Goal: Task Accomplishment & Management: Manage account settings

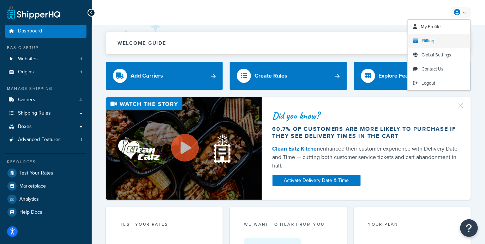
click at [439, 40] on link "Billing" at bounding box center [439, 41] width 63 height 14
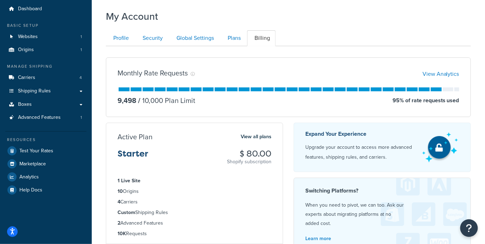
scroll to position [24, 0]
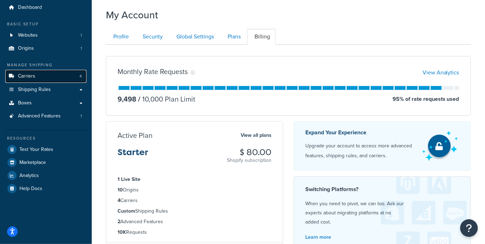
click at [31, 80] on link "Carriers 4" at bounding box center [45, 76] width 81 height 13
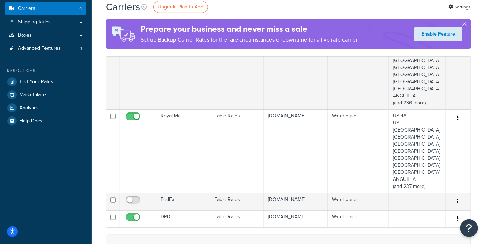
scroll to position [90, 0]
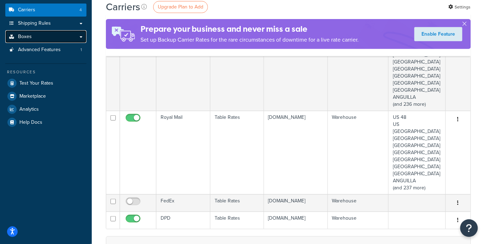
click at [35, 39] on link "Boxes" at bounding box center [45, 36] width 81 height 13
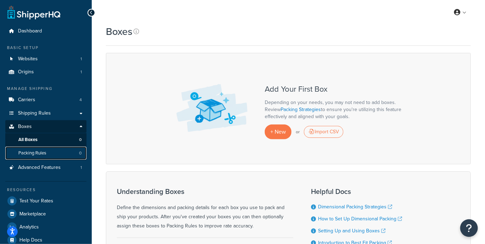
click at [55, 153] on link "Packing Rules 0" at bounding box center [45, 153] width 81 height 13
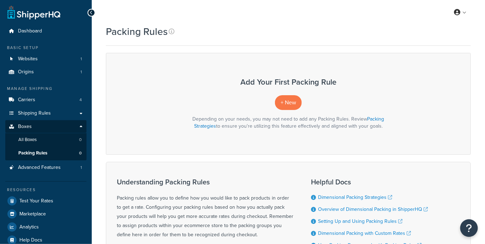
click at [59, 171] on span "Advanced Features" at bounding box center [39, 168] width 43 height 6
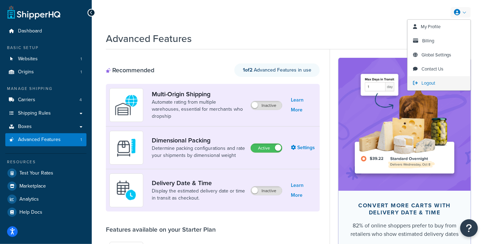
click at [434, 81] on span "Logout" at bounding box center [429, 83] width 14 height 7
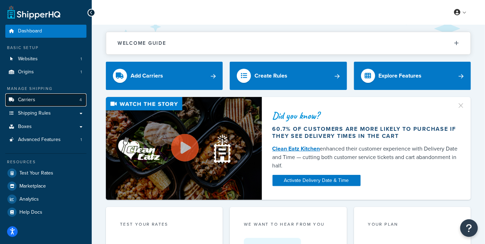
click at [54, 104] on link "Carriers 4" at bounding box center [45, 100] width 81 height 13
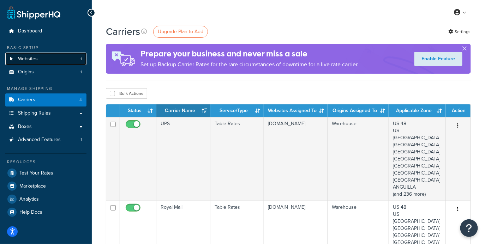
click at [33, 59] on span "Websites" at bounding box center [28, 59] width 20 height 6
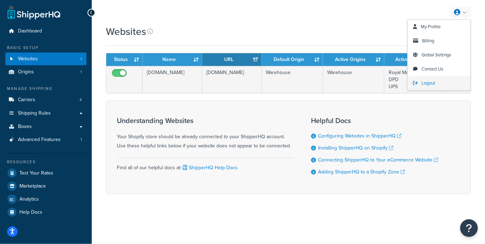
click at [430, 80] on span "Logout" at bounding box center [429, 83] width 14 height 7
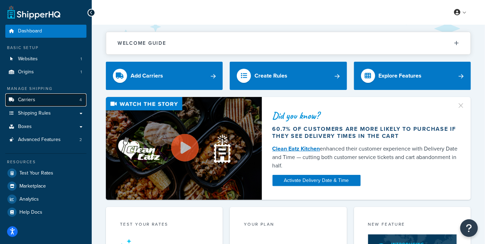
click at [76, 101] on link "Carriers 4" at bounding box center [45, 100] width 81 height 13
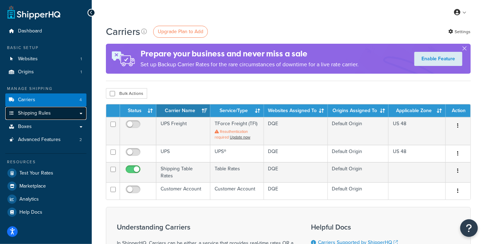
click at [61, 115] on link "Shipping Rules" at bounding box center [45, 113] width 81 height 13
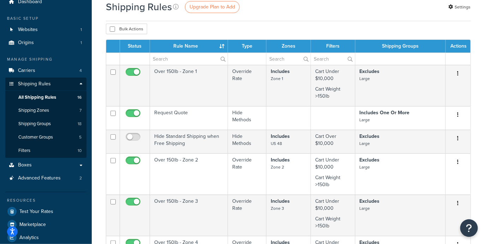
scroll to position [34, 0]
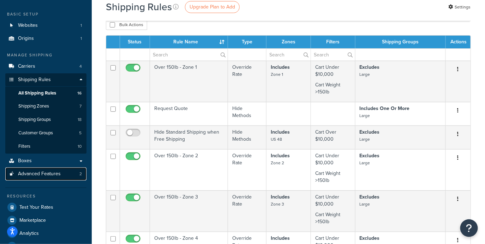
drag, startPoint x: 48, startPoint y: 176, endPoint x: 58, endPoint y: 177, distance: 9.9
click at [48, 176] on span "Advanced Features" at bounding box center [39, 174] width 43 height 6
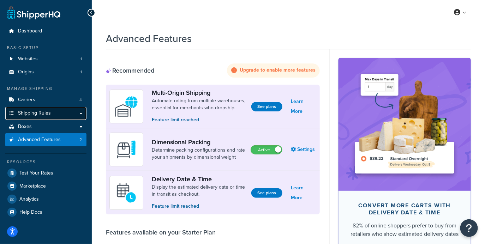
click at [68, 114] on link "Shipping Rules" at bounding box center [45, 113] width 81 height 13
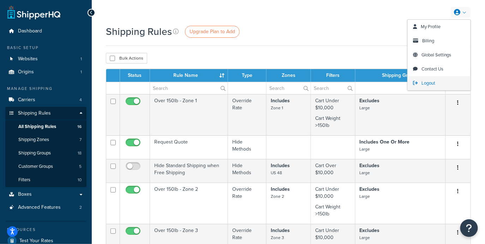
click at [430, 85] on span "Logout" at bounding box center [429, 83] width 14 height 7
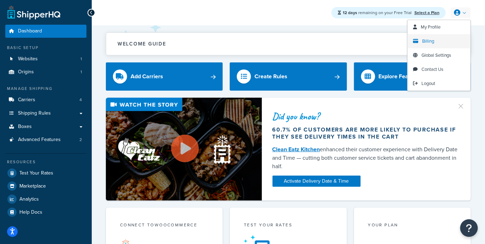
click at [434, 41] on span "Billing" at bounding box center [428, 41] width 12 height 7
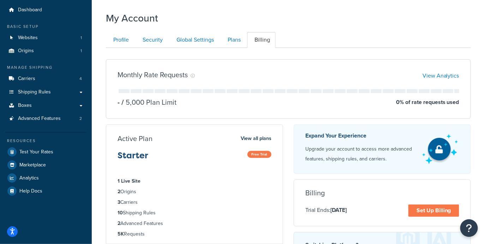
scroll to position [28, 0]
